Goal: Information Seeking & Learning: Learn about a topic

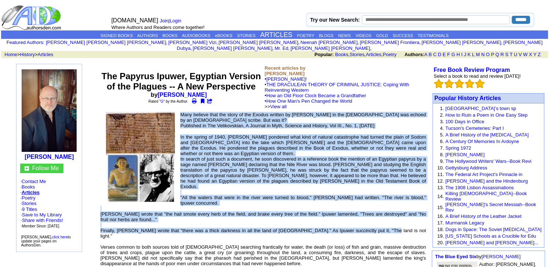
drag, startPoint x: 182, startPoint y: 107, endPoint x: 374, endPoint y: 218, distance: 222.0
copy td "Many believe that the story of the Exodus written by [PERSON_NAME] in the [DEMO…"
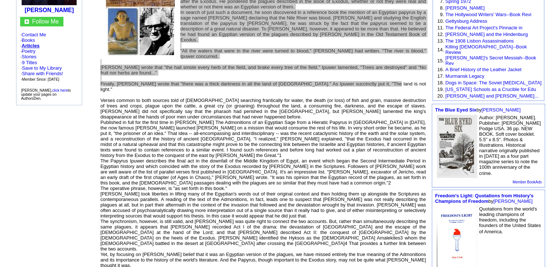
scroll to position [147, 0]
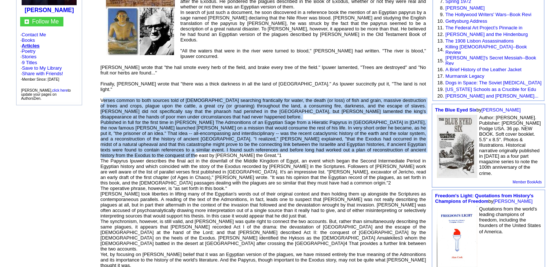
drag, startPoint x: 107, startPoint y: 81, endPoint x: 162, endPoint y: 136, distance: 77.6
copy font "Verses common to both sources told of [DEMOGRAPHIC_DATA] searching frantically …"
drag, startPoint x: 102, startPoint y: 143, endPoint x: 237, endPoint y: 169, distance: 137.5
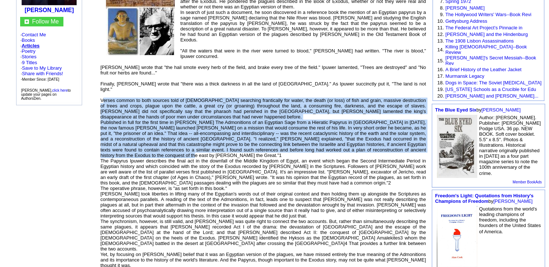
copy font "The Papyrus Ipuwer describes the final act in the downfall of the Middle Kingdo…"
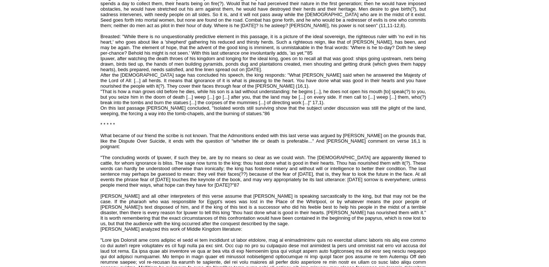
scroll to position [3891, 0]
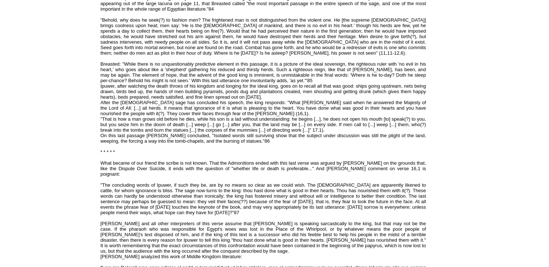
drag, startPoint x: 102, startPoint y: 106, endPoint x: 283, endPoint y: 168, distance: 191.5
copy reversed "Egypt suffered no such annihilation, but its sufferings only began with the [DE…"
click at [308, 149] on reversed "> position..." And Pogo, referencing the 20th century sky, observed that "Mytho…" at bounding box center [264, 143] width 326 height 2025
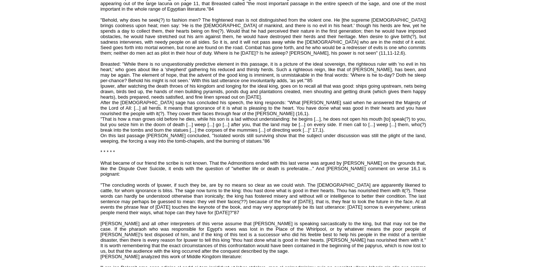
drag, startPoint x: 307, startPoint y: 145, endPoint x: 103, endPoint y: 109, distance: 207.5
copy reversed "Egypt suffered no such annihilation, but its sufferings only began with the [DE…"
drag, startPoint x: 101, startPoint y: 151, endPoint x: 366, endPoint y: 200, distance: 269.7
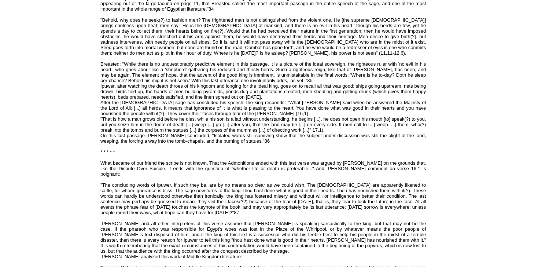
copy reversed "And the [DEMOGRAPHIC_DATA], having wandered in the desert for 40 years, eventua…"
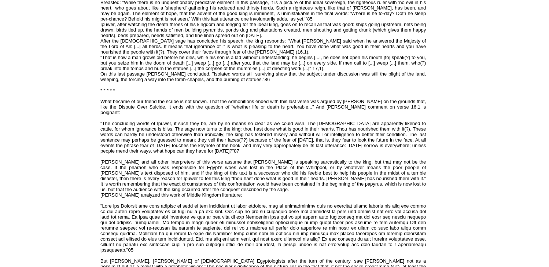
scroll to position [3965, 0]
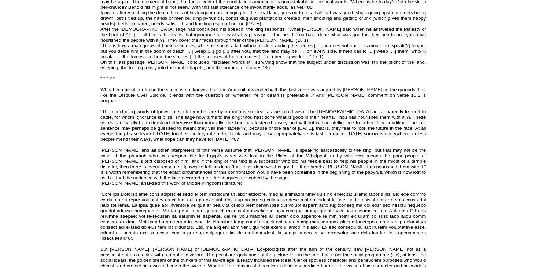
drag, startPoint x: 101, startPoint y: 132, endPoint x: 237, endPoint y: 173, distance: 141.7
copy reversed "His work crossed over, and stimulated new directions of thought in, a vast numb…"
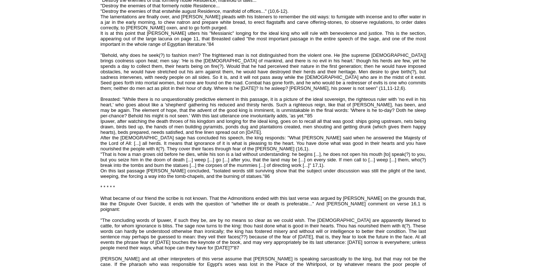
scroll to position [3855, 0]
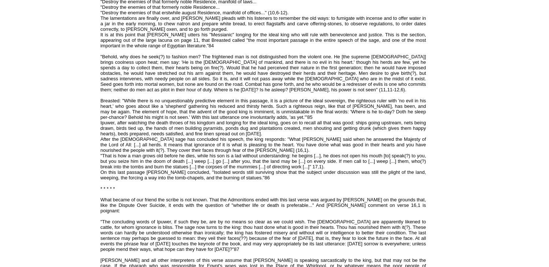
drag, startPoint x: 117, startPoint y: 210, endPoint x: 138, endPoint y: 211, distance: 21.3
click at [138, 211] on reversed "> position..." And Pogo, referencing the 20th century sky, observed that "Mytho…" at bounding box center [264, 180] width 326 height 2025
drag, startPoint x: 139, startPoint y: 211, endPoint x: 118, endPoint y: 211, distance: 21.3
click at [118, 211] on reversed "> position..." And Pogo, referencing the 20th century sky, observed that "Mytho…" at bounding box center [264, 180] width 326 height 2025
copy reversed "[PERSON_NAME]"
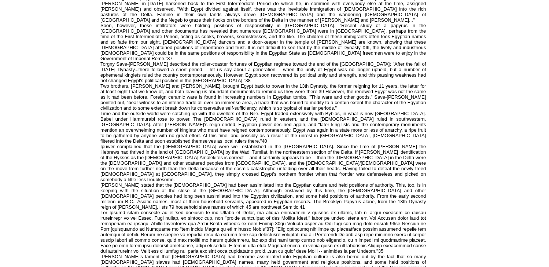
scroll to position [1984, 0]
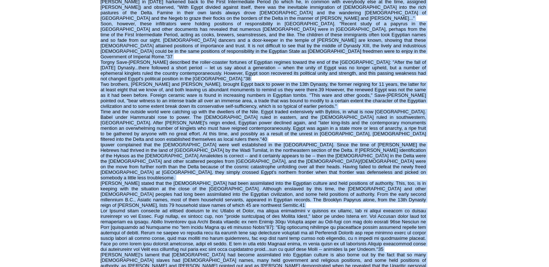
drag, startPoint x: 100, startPoint y: 171, endPoint x: 198, endPoint y: 180, distance: 98.7
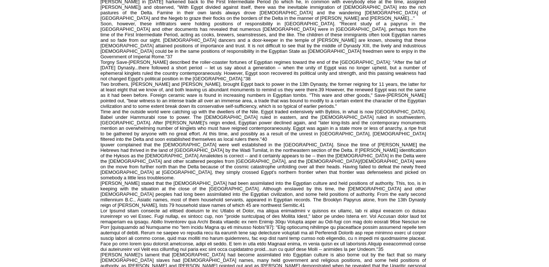
drag, startPoint x: 248, startPoint y: 203, endPoint x: 101, endPoint y: 174, distance: 150.7
copy font "Ipuwer bewails the fact that the northeast frontier is open to invaders: "Indee…"
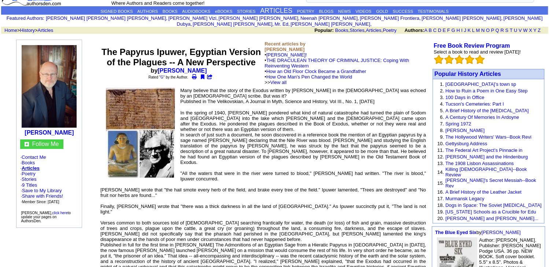
scroll to position [0, 0]
